Goal: Check status: Check status

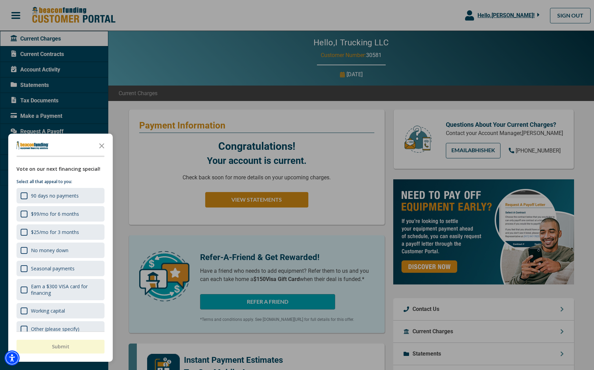
click at [103, 145] on icon "Close the survey" at bounding box center [102, 146] width 14 height 14
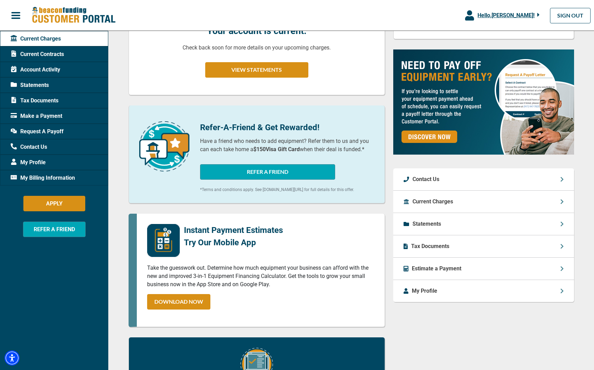
scroll to position [130, 0]
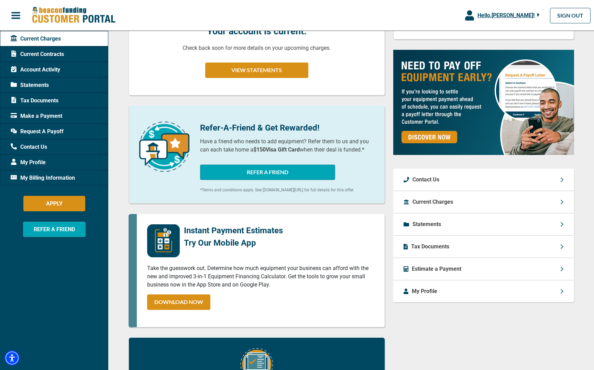
click at [56, 100] on span "Tax Documents" at bounding box center [35, 101] width 48 height 8
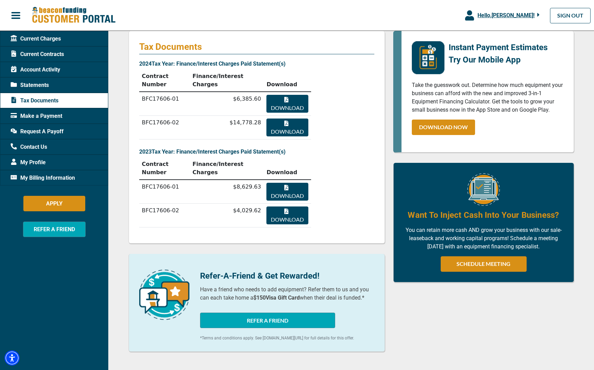
scroll to position [79, 0]
click at [64, 55] on span "Current Contracts" at bounding box center [37, 54] width 53 height 8
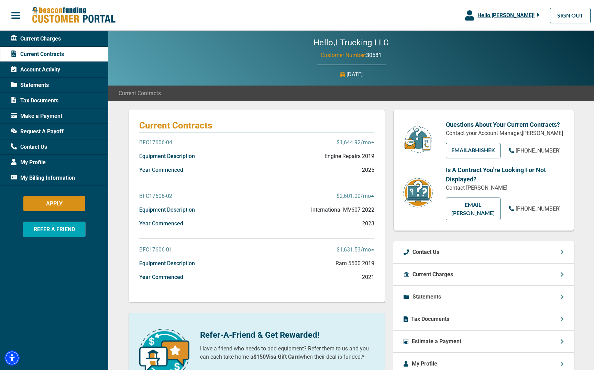
click at [159, 247] on p "BFC17606-01" at bounding box center [155, 250] width 33 height 8
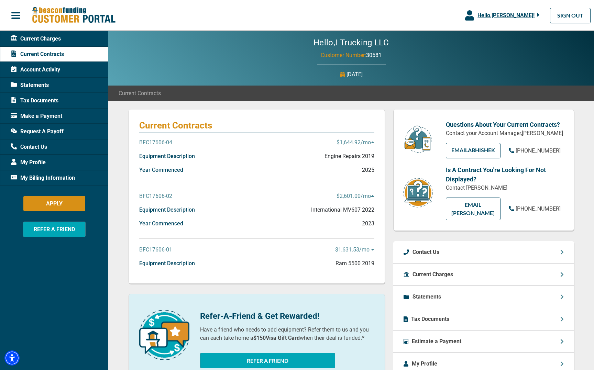
click at [159, 247] on p "BFC17606-01" at bounding box center [155, 250] width 33 height 8
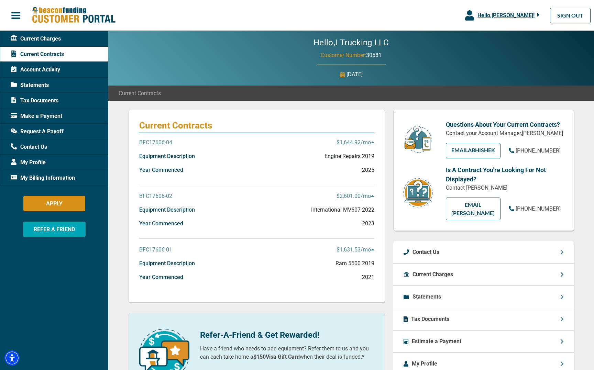
click at [370, 249] on p "$1,631.53 /mo" at bounding box center [355, 250] width 38 height 8
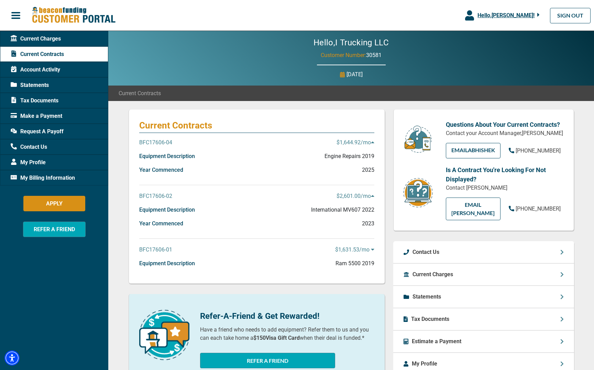
click at [370, 249] on p "$1,631.53 /mo" at bounding box center [354, 250] width 39 height 8
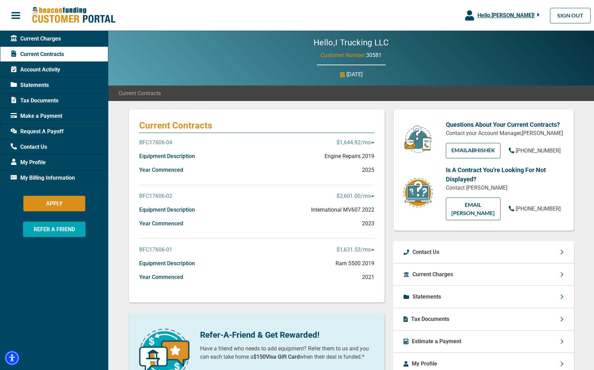
click at [456, 276] on div "Current Charges" at bounding box center [483, 275] width 181 height 22
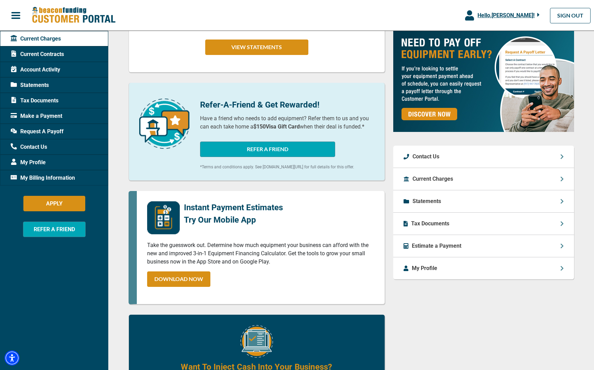
scroll to position [152, 0]
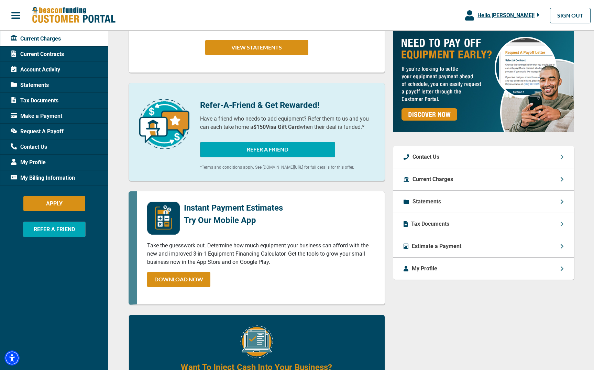
click at [530, 188] on div "Current Charges" at bounding box center [483, 179] width 181 height 22
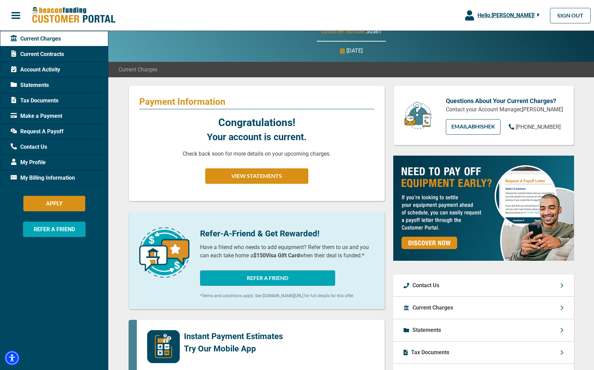
scroll to position [24, 0]
click at [277, 177] on button "VIEW STATEMENTS" at bounding box center [256, 175] width 103 height 15
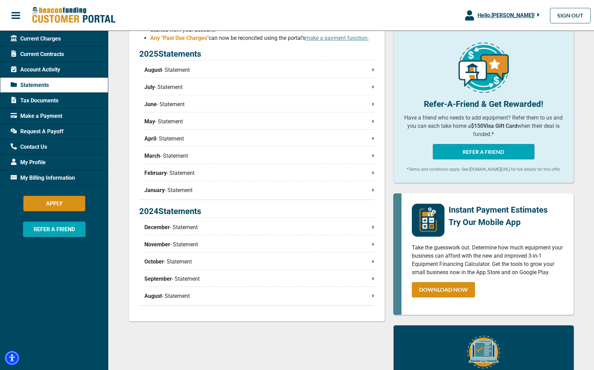
scroll to position [154, 0]
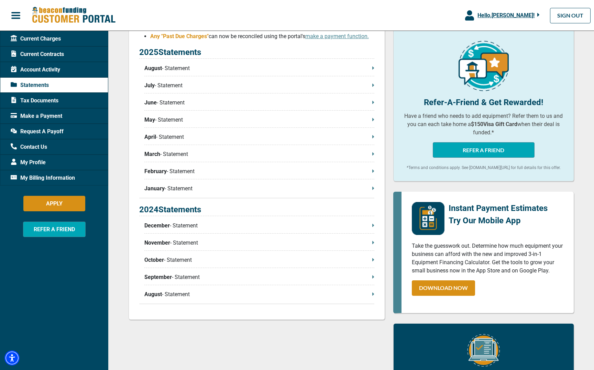
click at [72, 68] on div "Account Activity" at bounding box center [54, 69] width 108 height 15
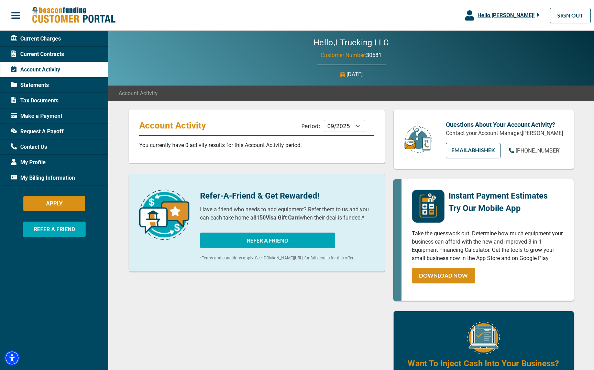
click at [56, 85] on div "Statements" at bounding box center [54, 84] width 108 height 15
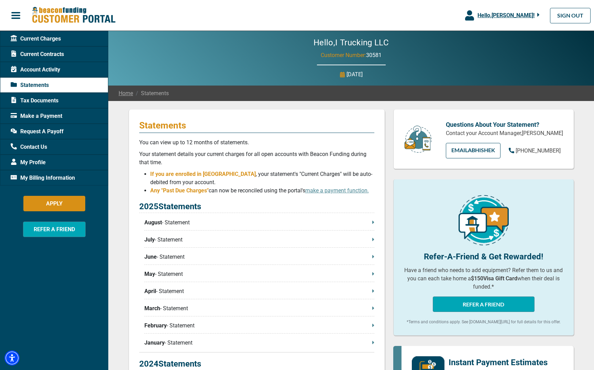
click at [55, 98] on span "Tax Documents" at bounding box center [35, 101] width 48 height 8
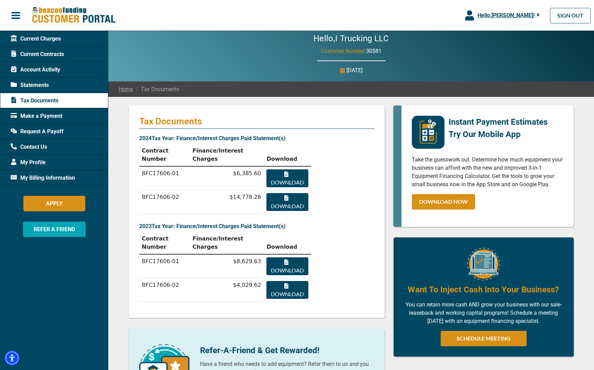
scroll to position [5, 0]
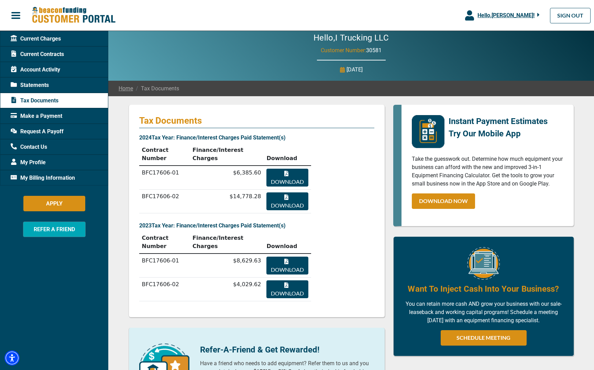
click at [127, 89] on link "Home" at bounding box center [126, 89] width 14 height 8
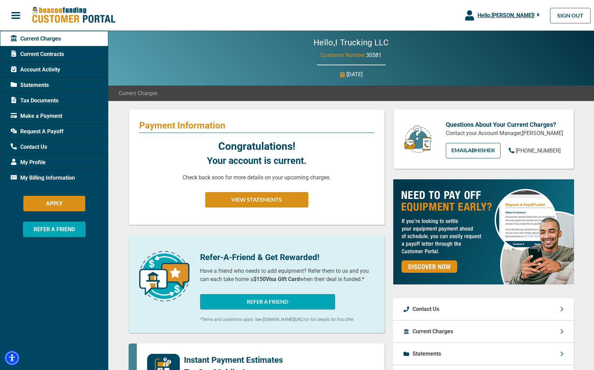
click at [51, 53] on span "Current Contracts" at bounding box center [37, 54] width 53 height 8
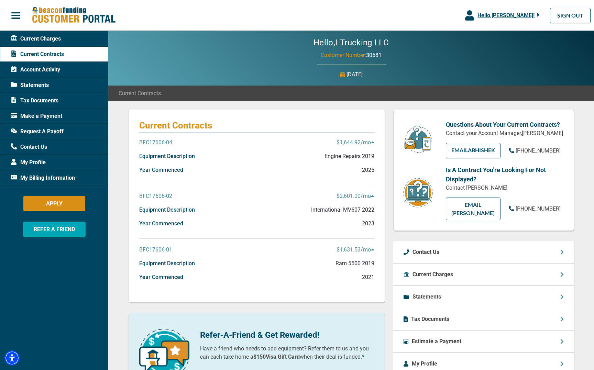
click at [53, 85] on div "Statements" at bounding box center [54, 84] width 108 height 15
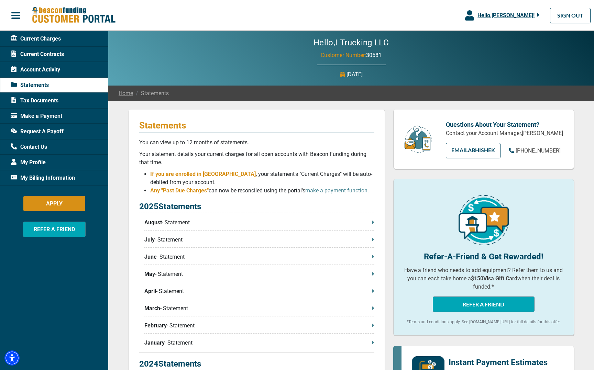
click at [373, 223] on icon at bounding box center [373, 222] width 2 height 3
click at [57, 54] on span "Current Contracts" at bounding box center [37, 54] width 53 height 8
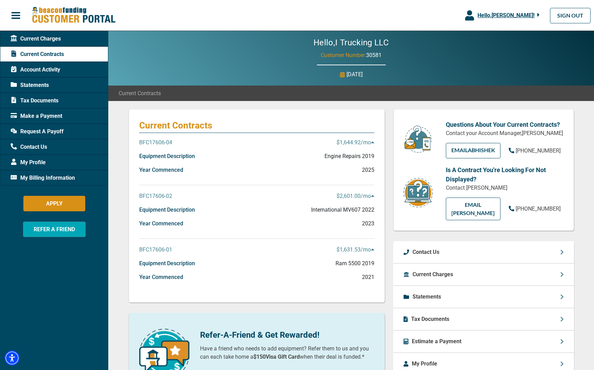
click at [158, 142] on p "BFC17606-04" at bounding box center [155, 143] width 33 height 8
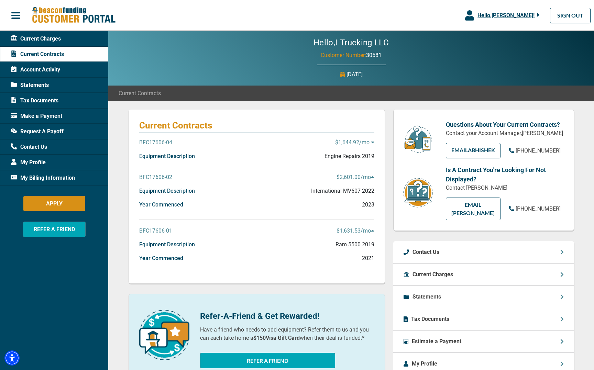
click at [158, 142] on p "BFC17606-04" at bounding box center [155, 143] width 33 height 8
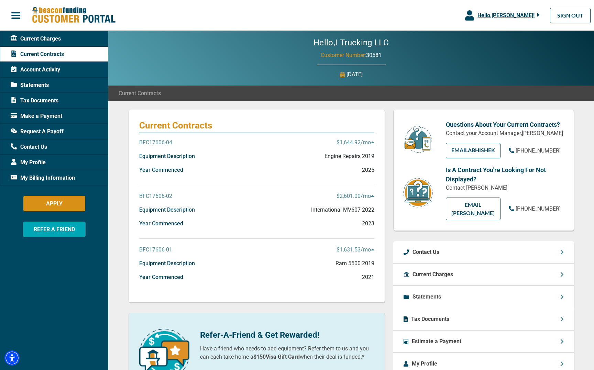
click at [160, 142] on p "BFC17606-04" at bounding box center [155, 143] width 33 height 8
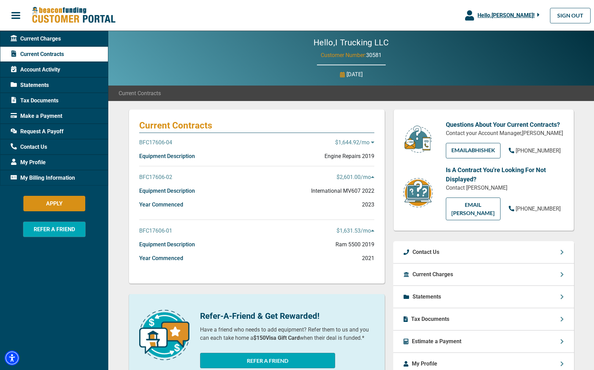
click at [160, 142] on p "BFC17606-04" at bounding box center [155, 143] width 33 height 8
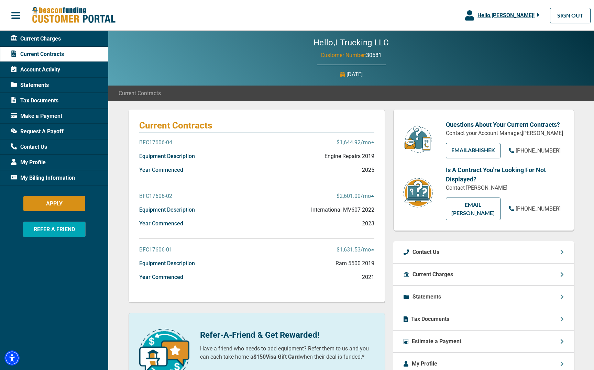
click at [161, 144] on p "BFC17606-04" at bounding box center [155, 143] width 33 height 8
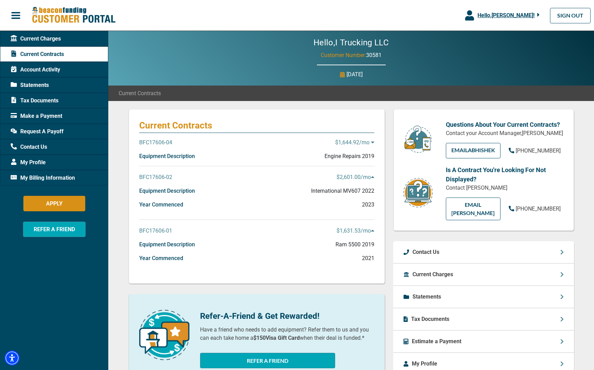
click at [161, 144] on p "BFC17606-04" at bounding box center [155, 143] width 33 height 8
